Goal: Task Accomplishment & Management: Manage account settings

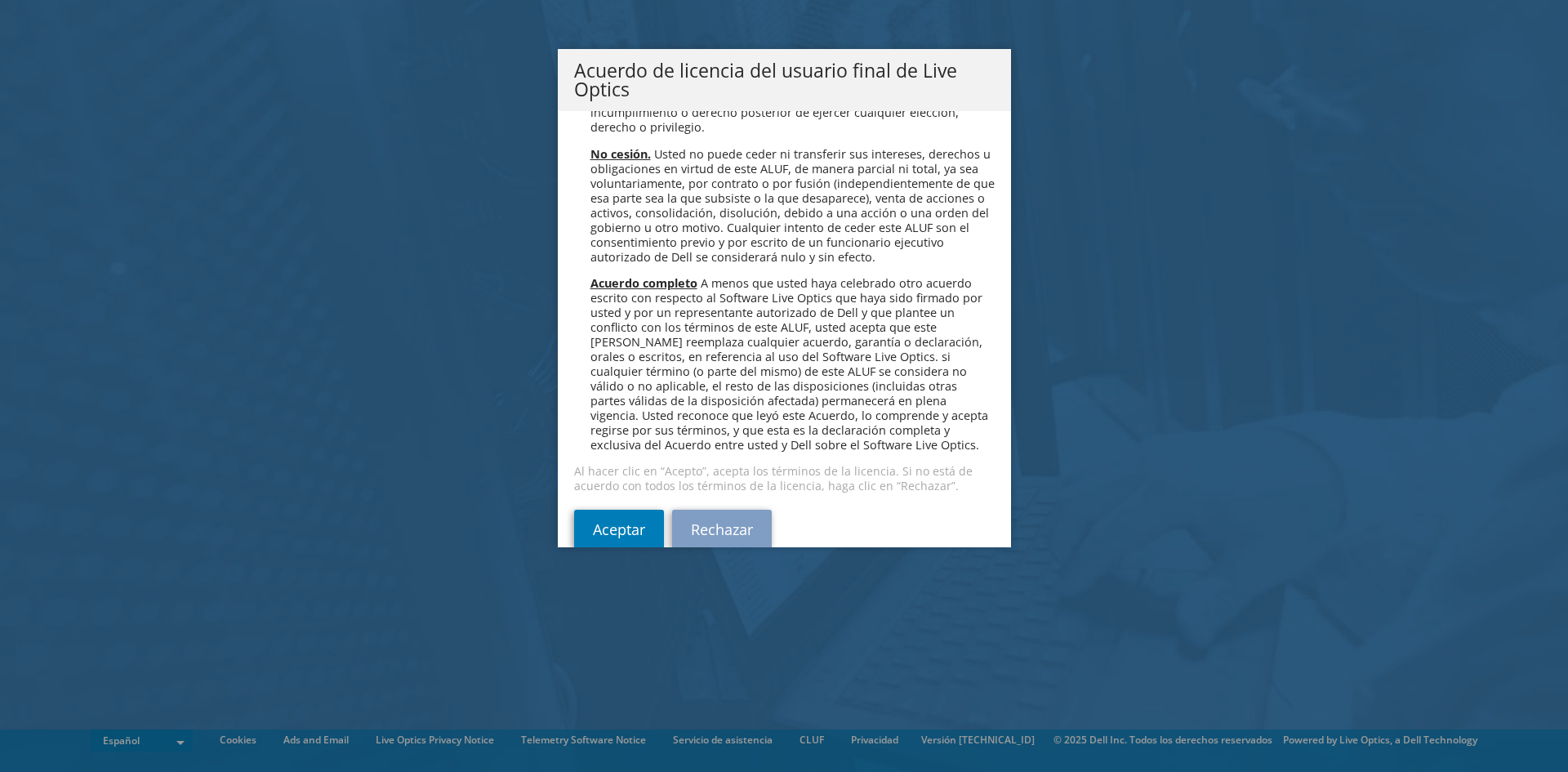
scroll to position [6924, 0]
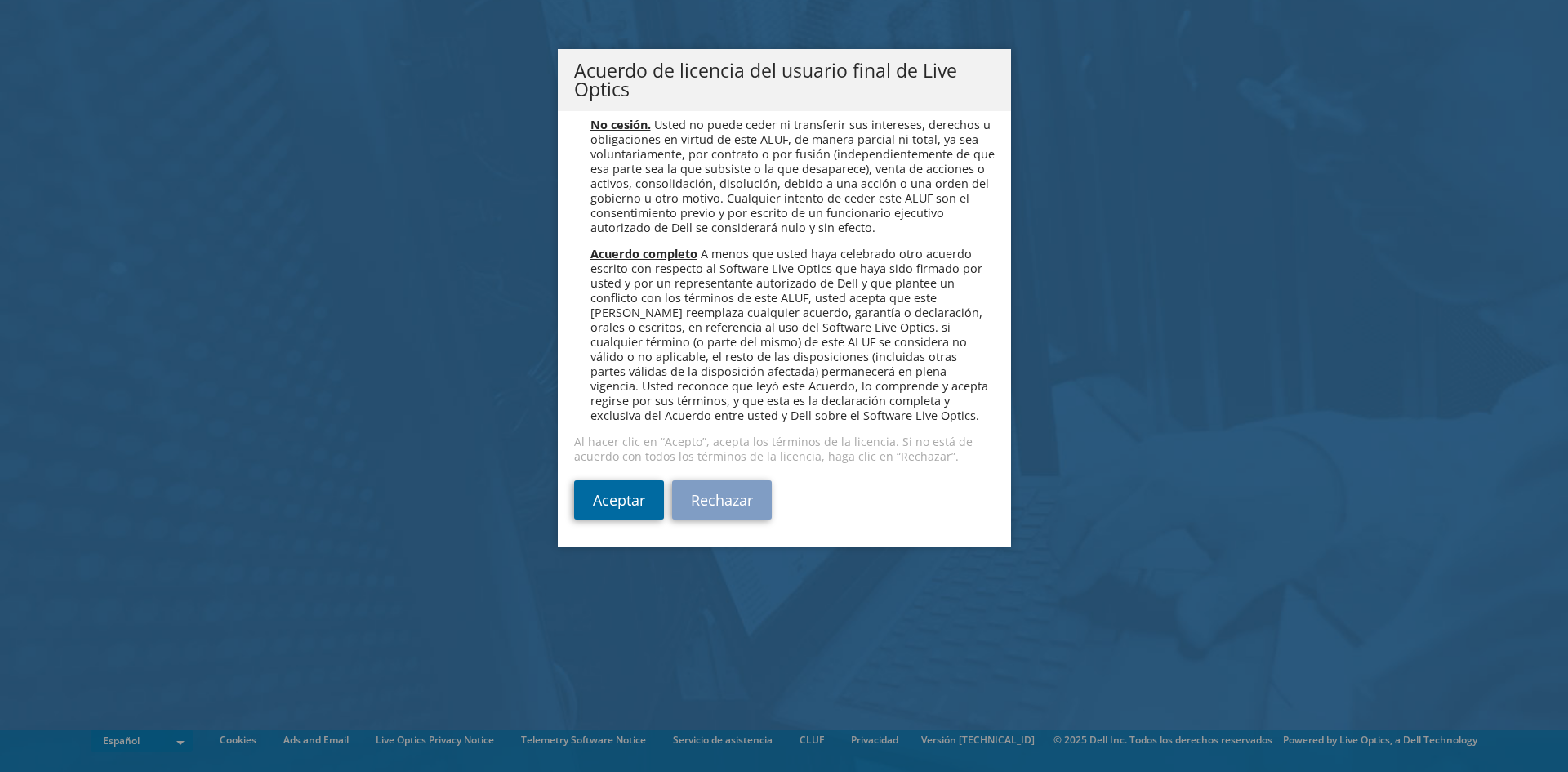
click at [600, 508] on link "Aceptar" at bounding box center [619, 499] width 90 height 40
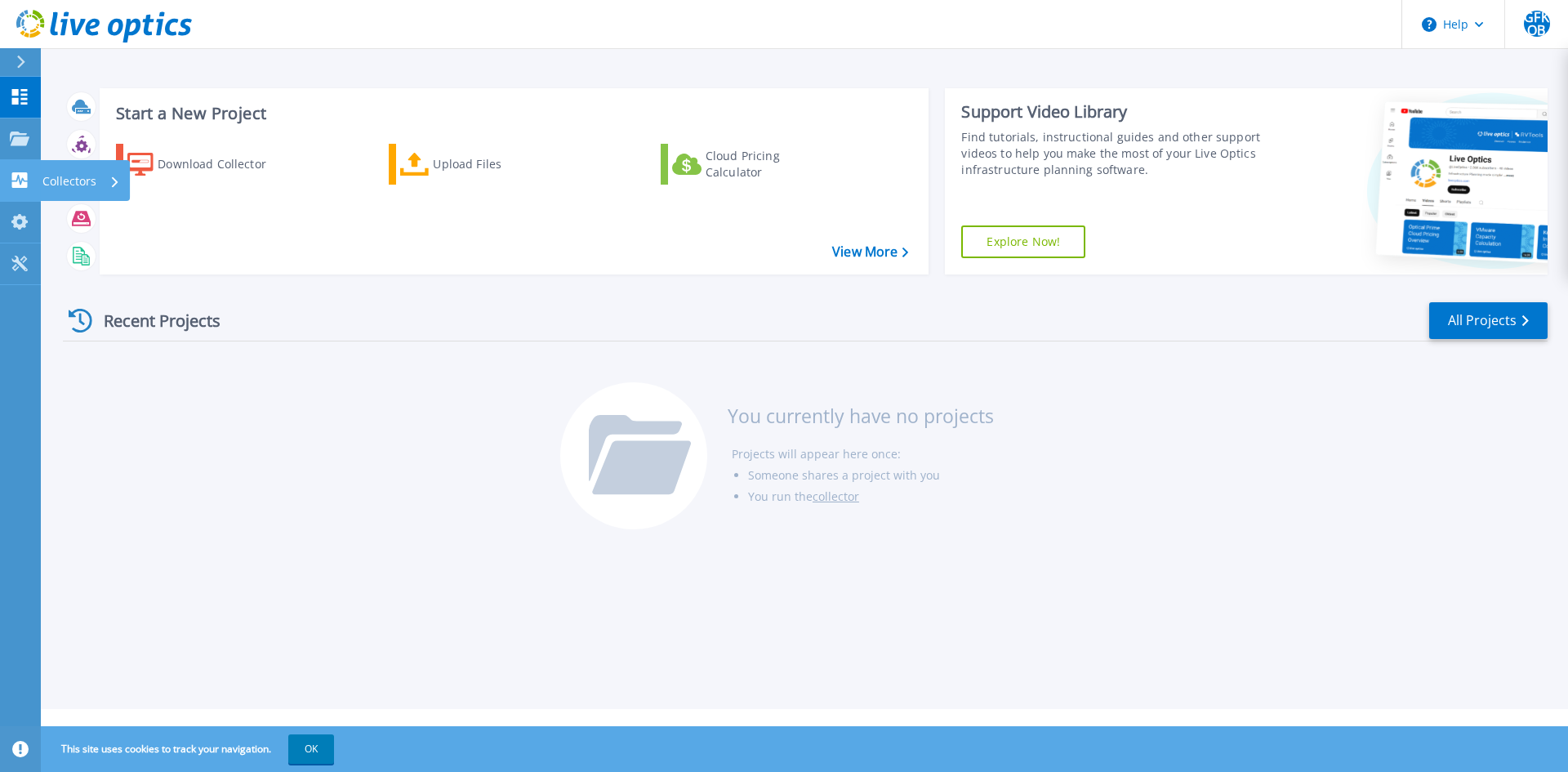
click at [27, 182] on icon at bounding box center [20, 180] width 16 height 16
click at [320, 754] on button "OK" at bounding box center [311, 748] width 46 height 29
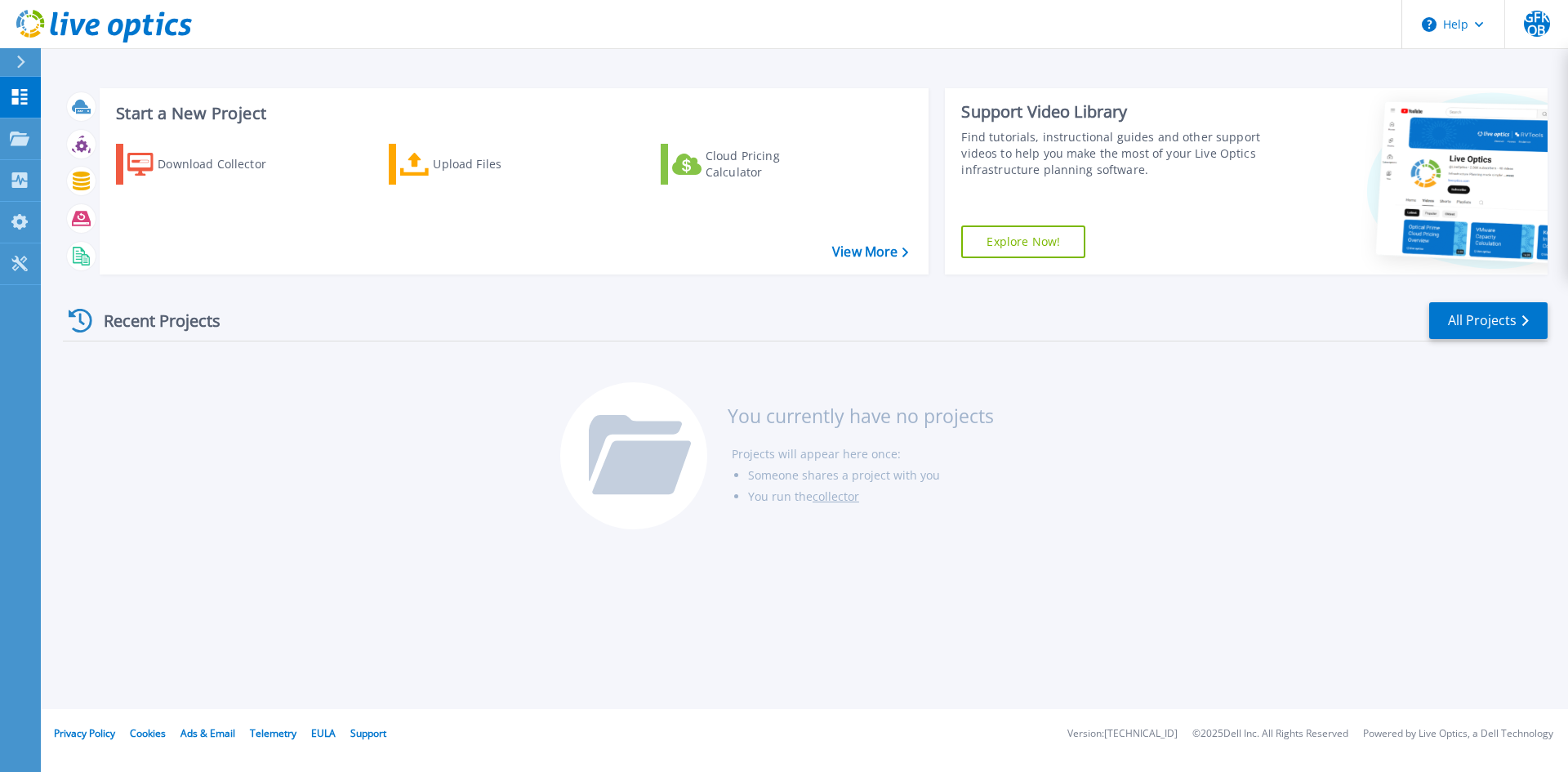
click at [180, 390] on div "Recent Projects All Projects You currently have no projects Projects will appea…" at bounding box center [805, 416] width 1484 height 258
click at [21, 283] on link "Tools Tools" at bounding box center [20, 263] width 40 height 41
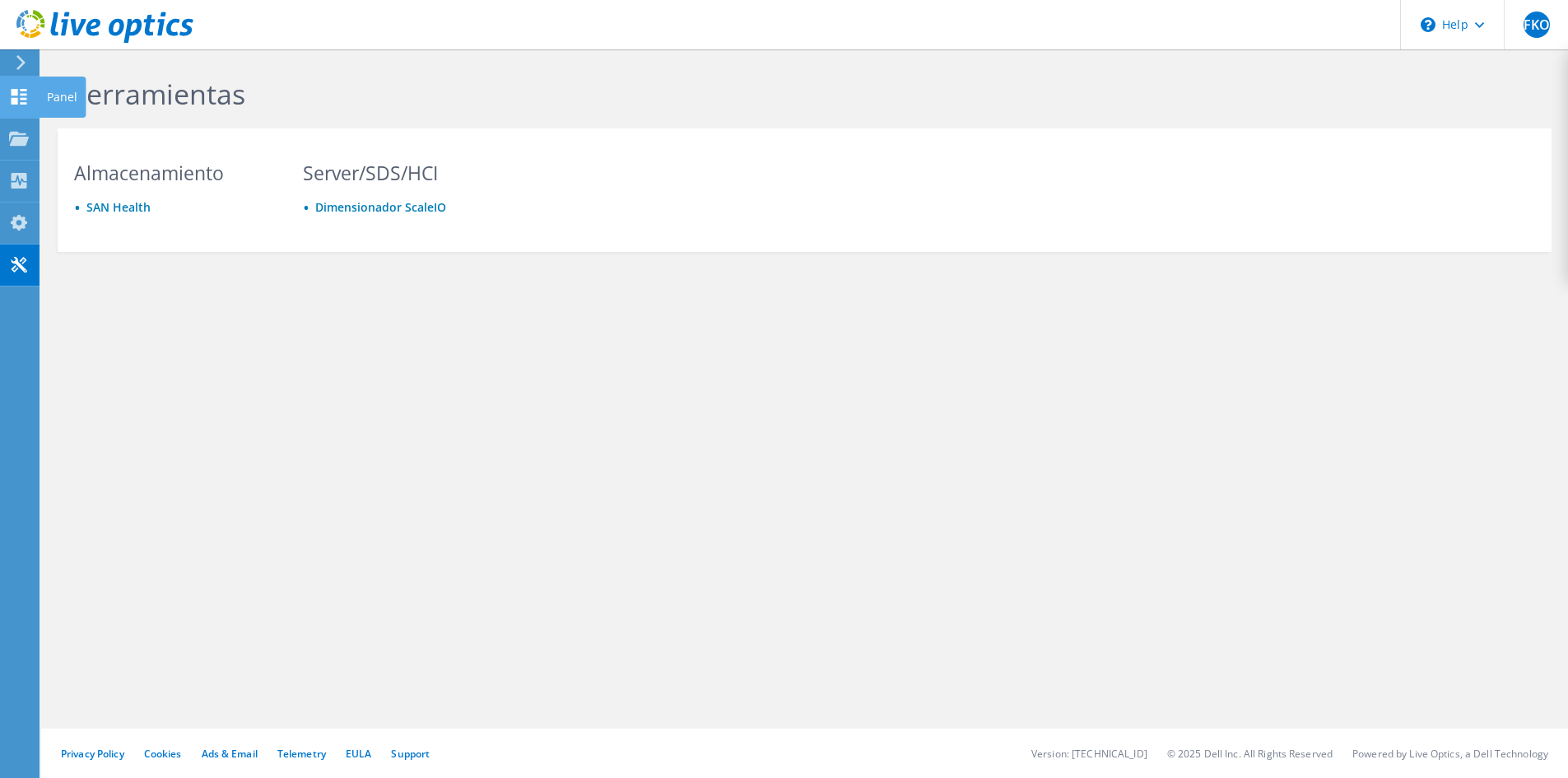
click at [24, 97] on icon at bounding box center [19, 97] width 20 height 16
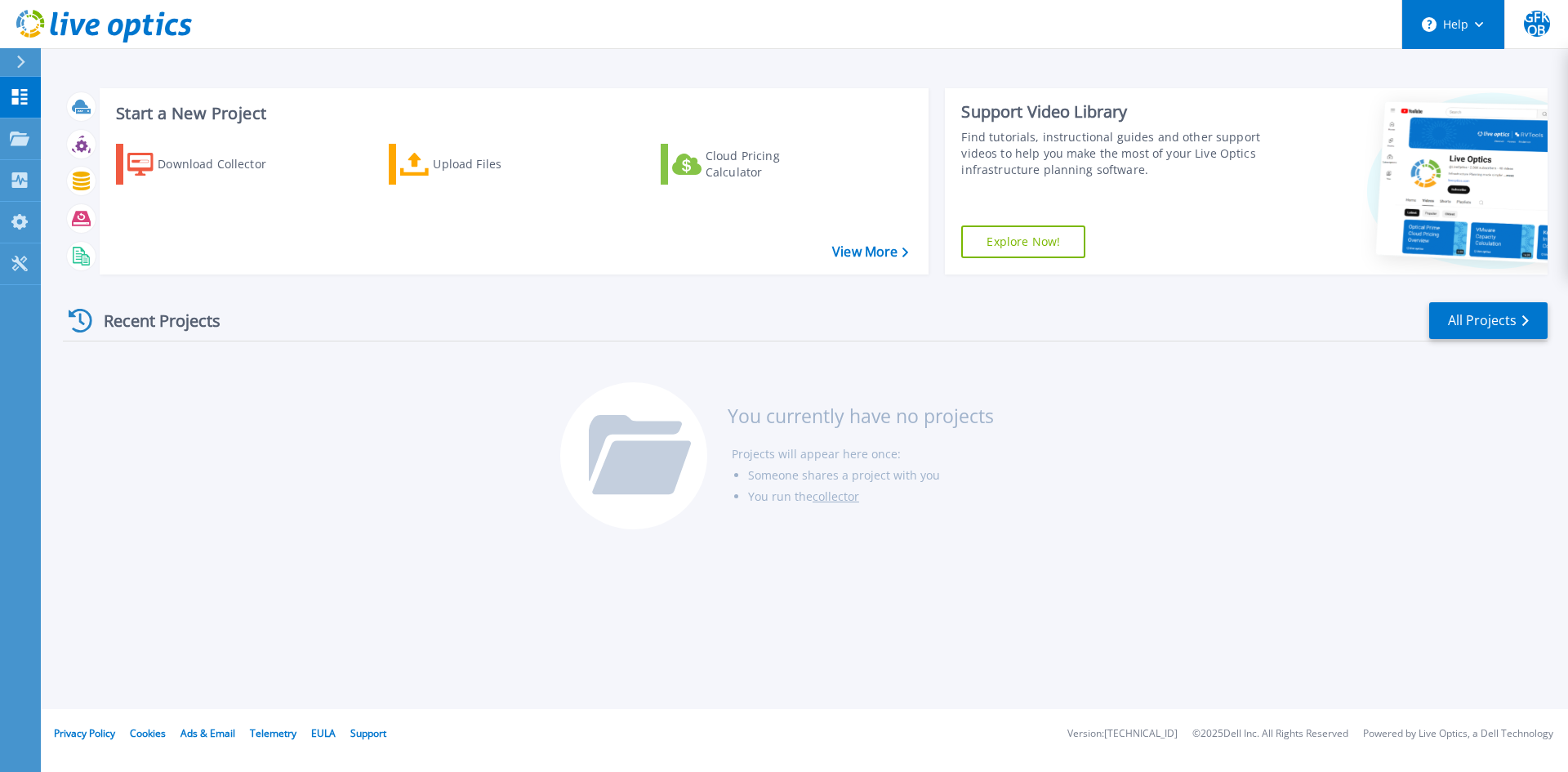
click at [1437, 33] on button "Help" at bounding box center [1454, 25] width 102 height 49
click at [769, 318] on div "Recent Projects All Projects" at bounding box center [805, 320] width 1484 height 40
click at [14, 124] on link "Projects Projects" at bounding box center [20, 139] width 40 height 41
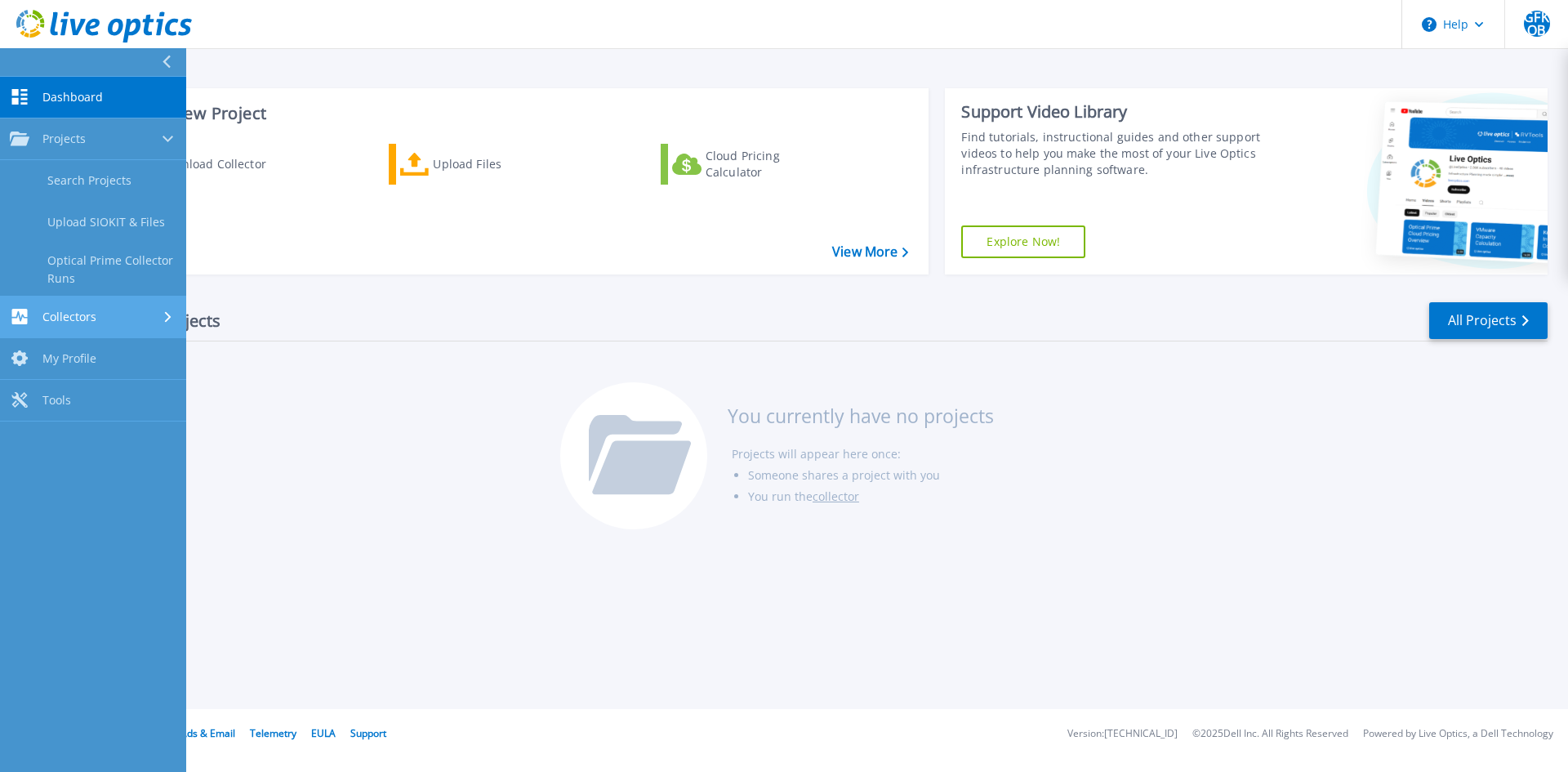
click at [59, 319] on span "Collectors" at bounding box center [69, 317] width 54 height 15
click at [78, 306] on span "My Profile" at bounding box center [69, 306] width 54 height 15
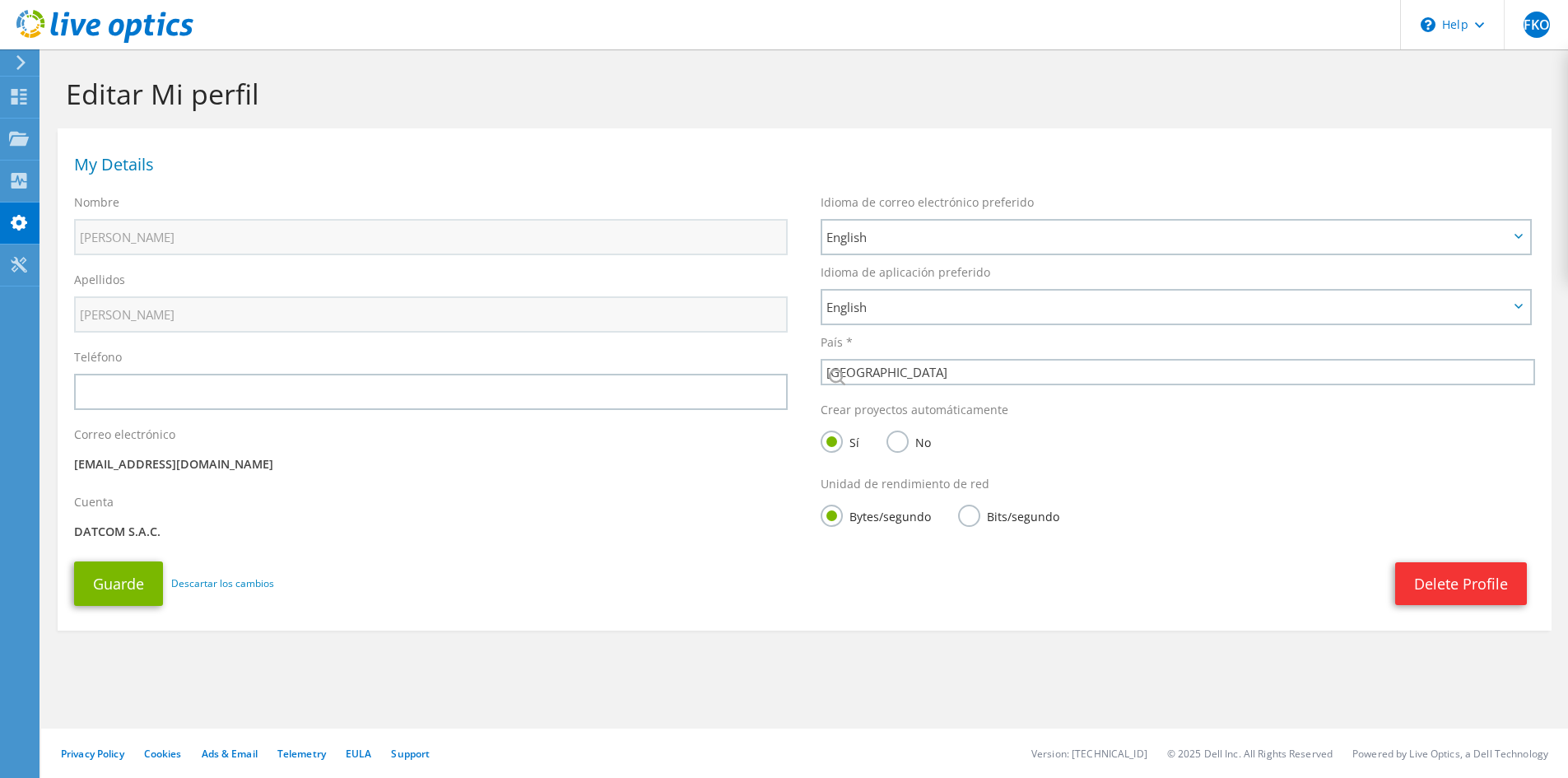
select select "168"
click at [83, 13] on icon at bounding box center [105, 27] width 177 height 34
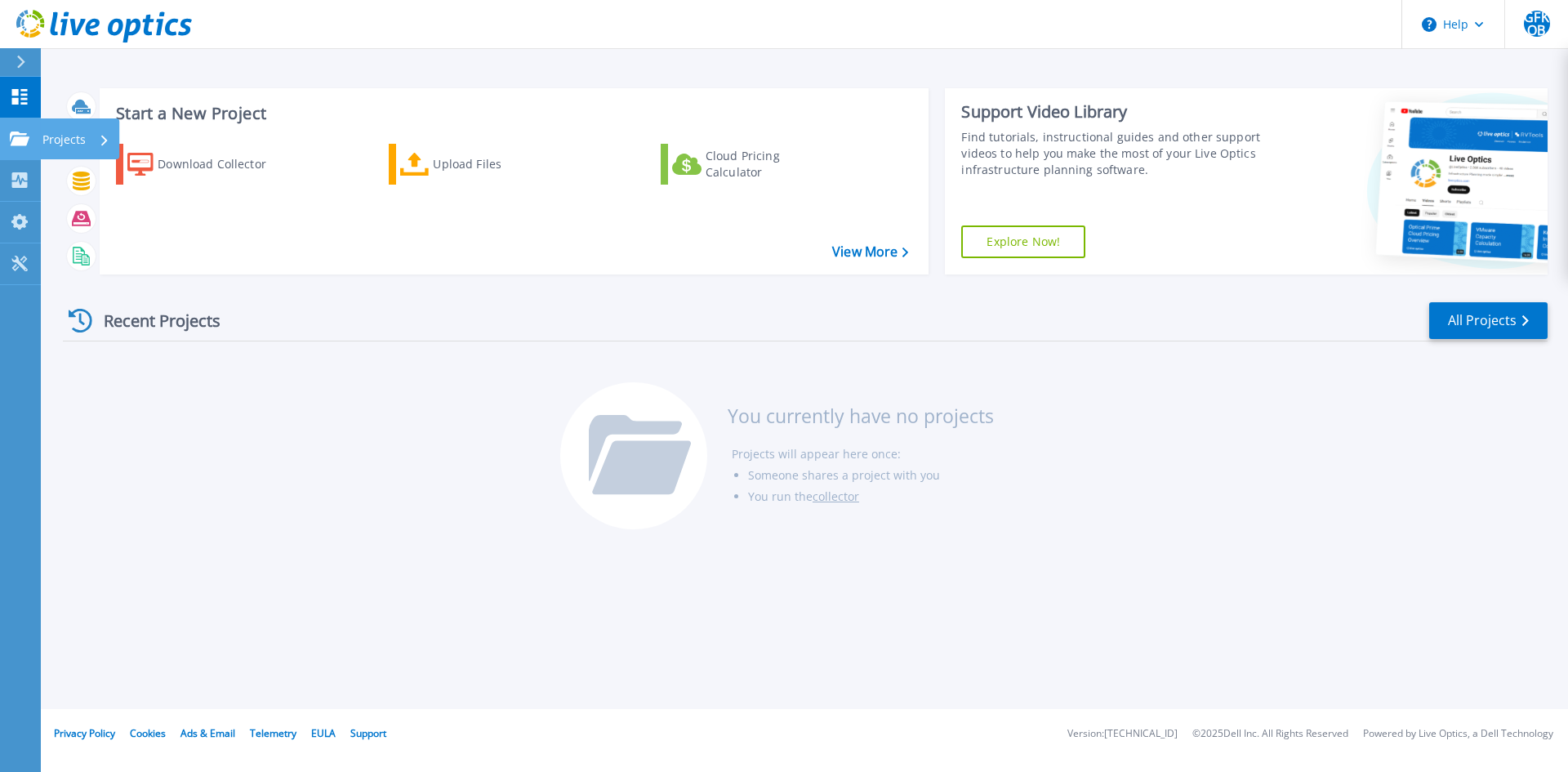
click at [12, 154] on link "Projects Projects" at bounding box center [20, 139] width 40 height 41
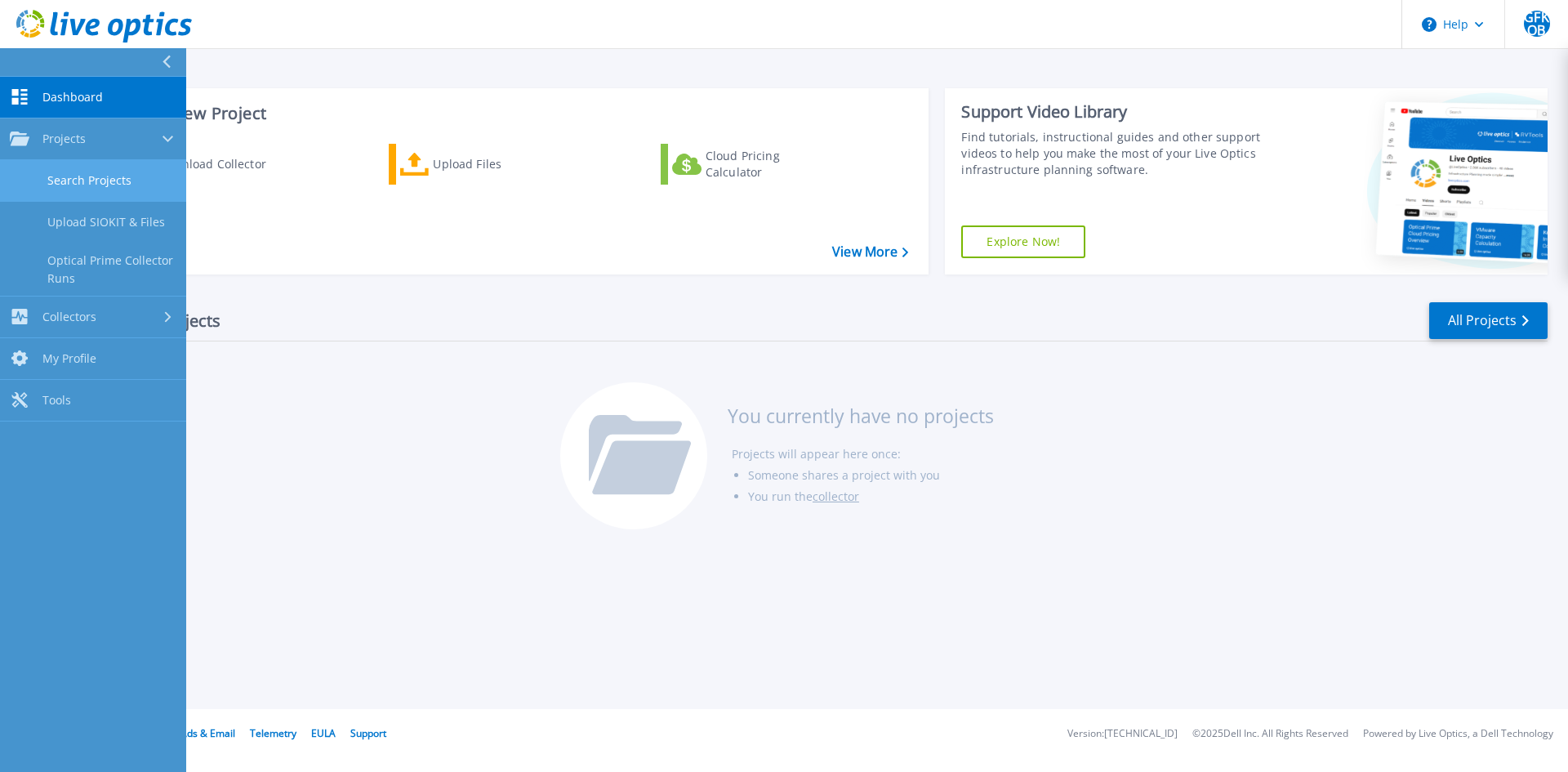
click at [70, 189] on link "Search Projects" at bounding box center [93, 180] width 187 height 41
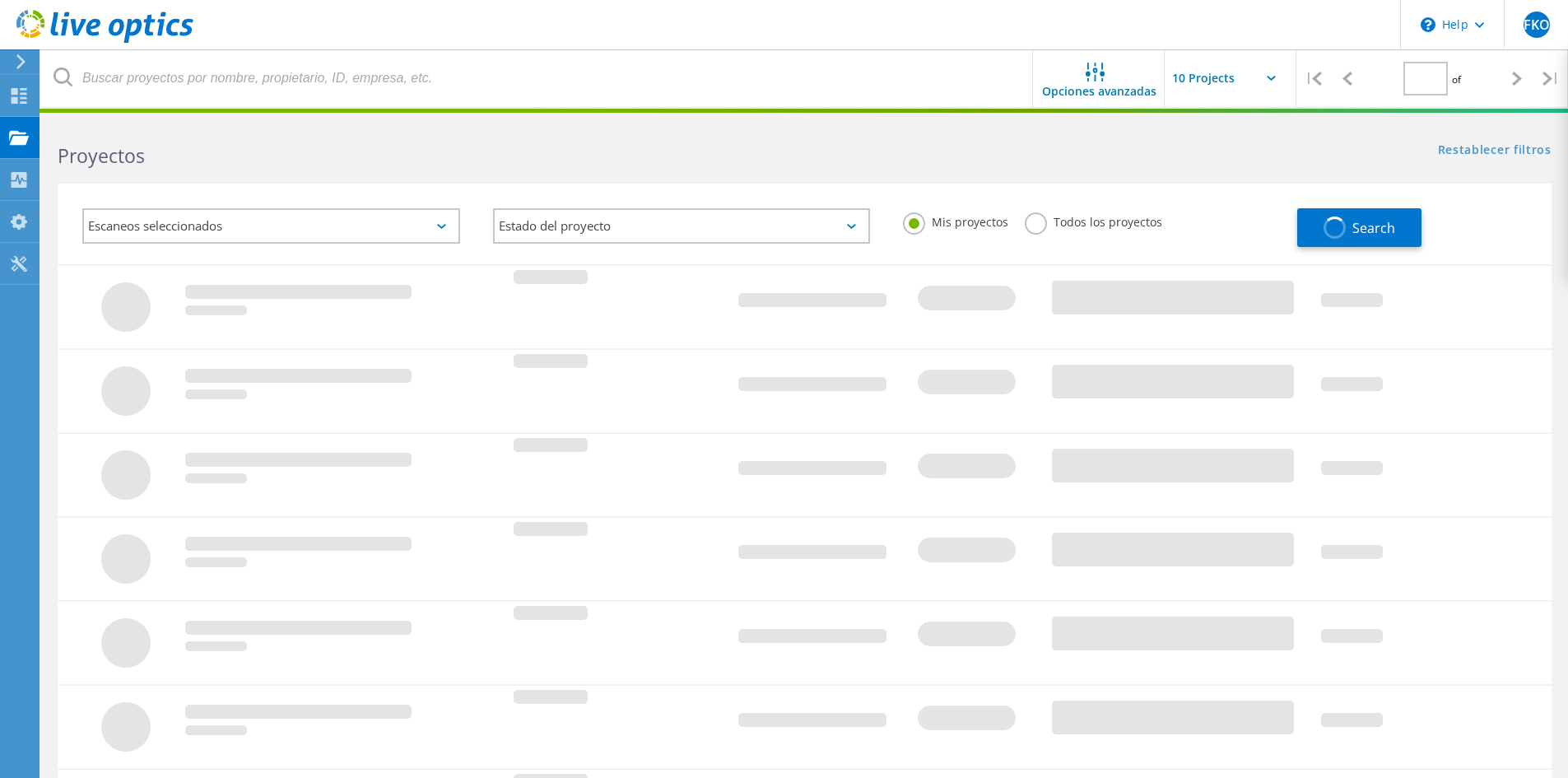
type input "1"
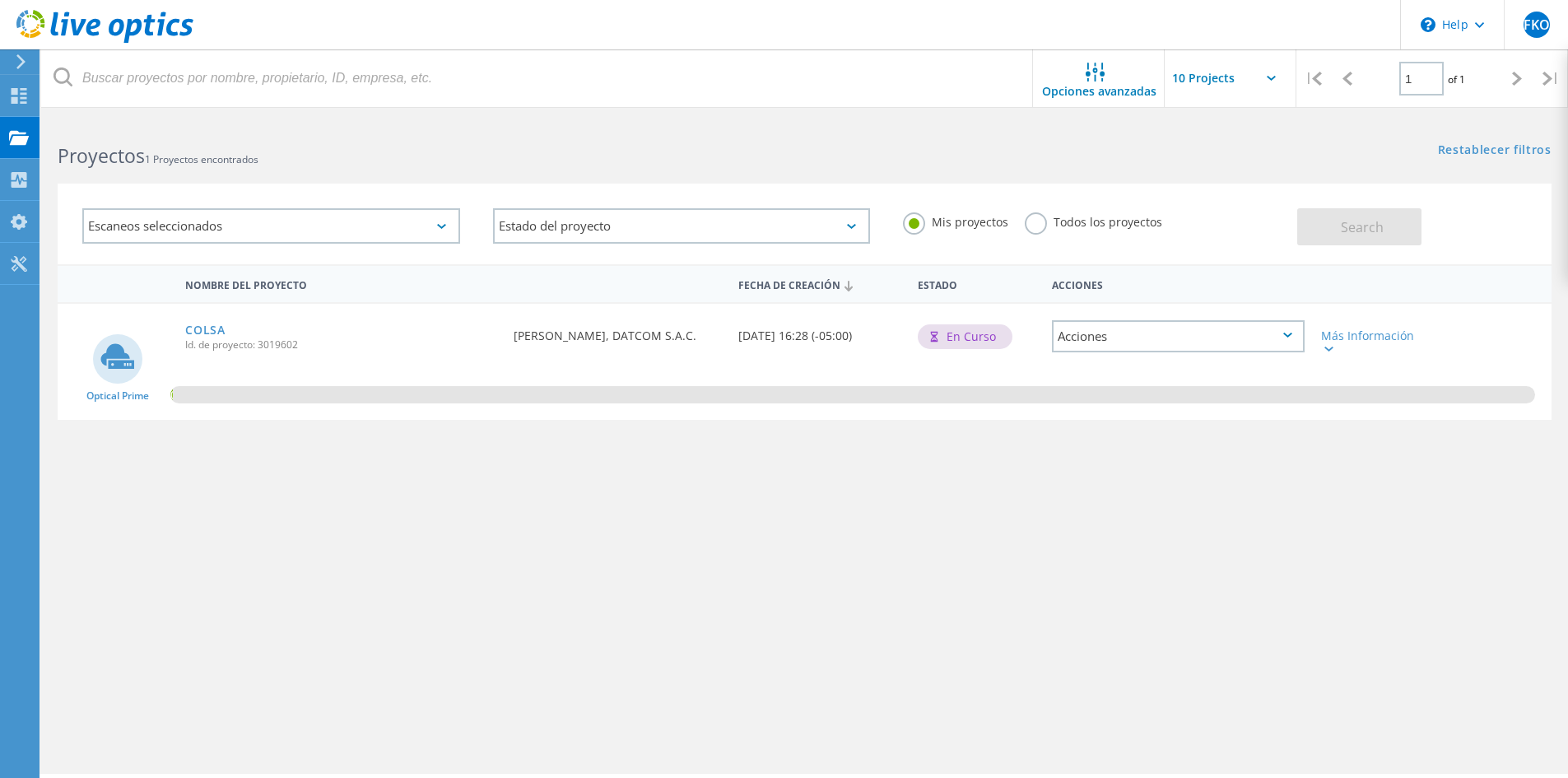
click at [355, 397] on div "0.16%" at bounding box center [853, 394] width 1365 height 17
